Goal: Find specific fact: Find contact information

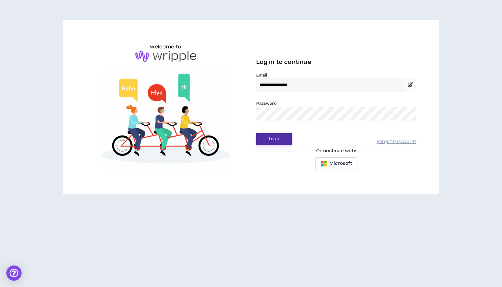
click at [266, 142] on button "Login" at bounding box center [273, 139] width 35 height 12
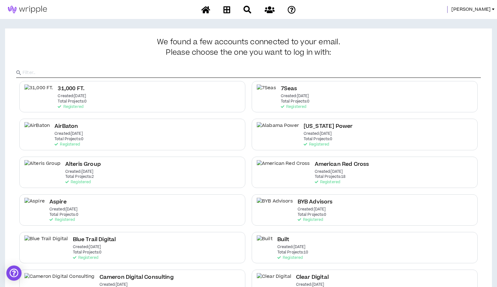
click at [478, 11] on span "Amanda" at bounding box center [470, 9] width 39 height 7
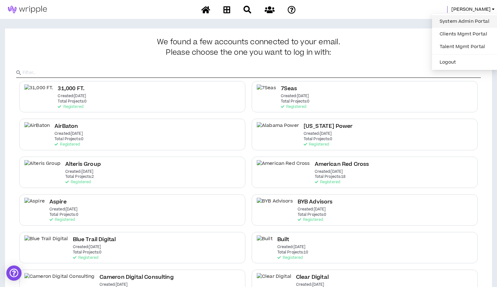
click at [456, 20] on link "System Admin Portal" at bounding box center [464, 22] width 57 height 10
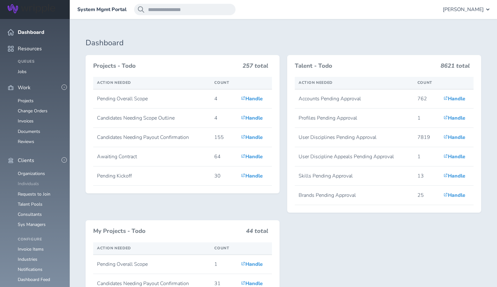
click at [23, 181] on link "Individuals" at bounding box center [28, 184] width 21 height 6
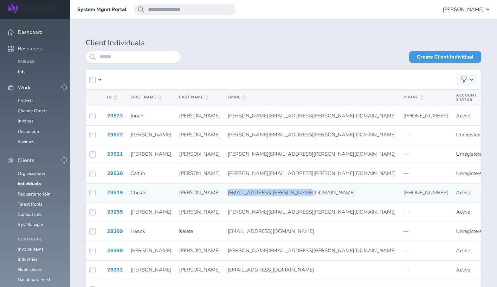
drag, startPoint x: 192, startPoint y: 193, endPoint x: 260, endPoint y: 191, distance: 67.9
click at [260, 191] on td "[EMAIL_ADDRESS][PERSON_NAME][DOMAIN_NAME]" at bounding box center [312, 192] width 176 height 19
copy span "[EMAIL_ADDRESS][PERSON_NAME][DOMAIN_NAME]"
